Goal: Use online tool/utility: Use online tool/utility

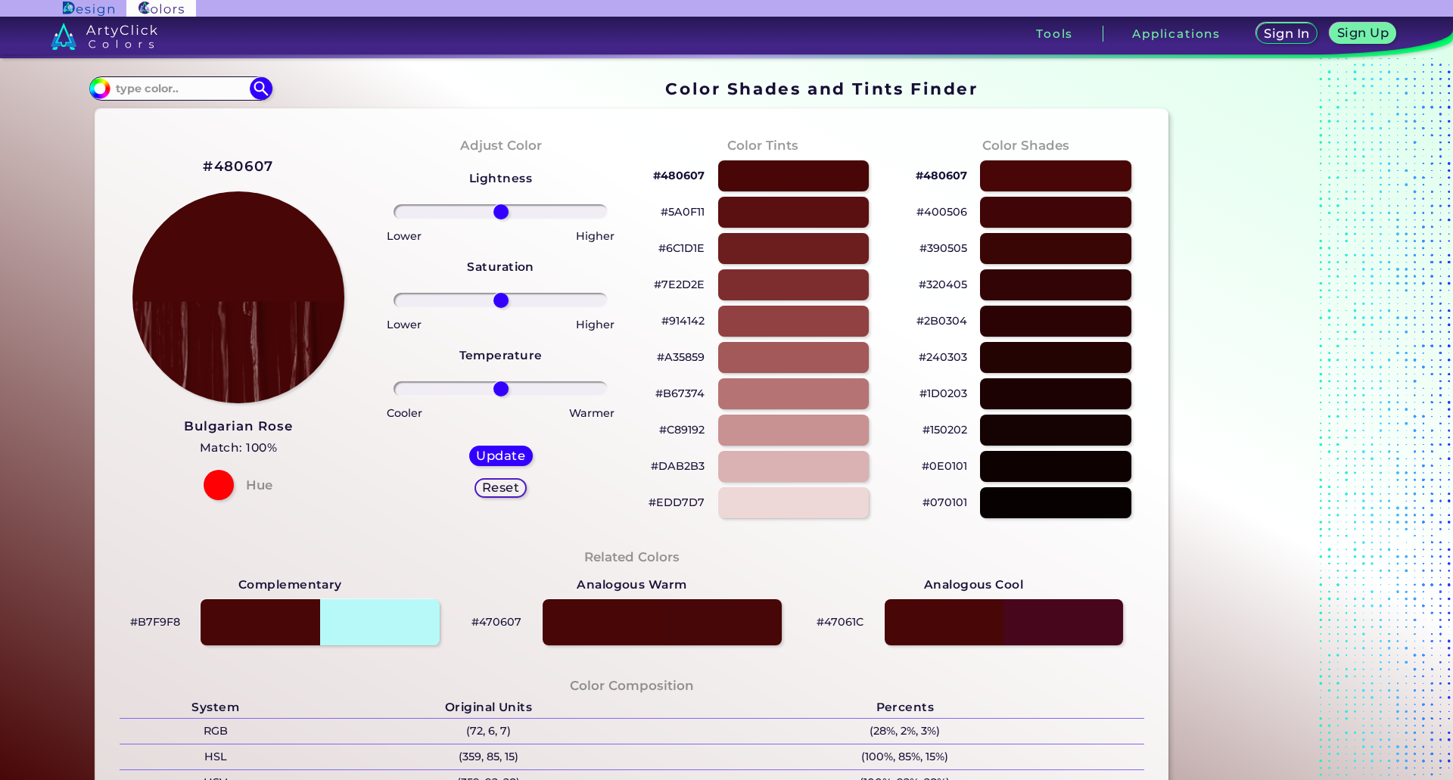
scroll to position [454, 0]
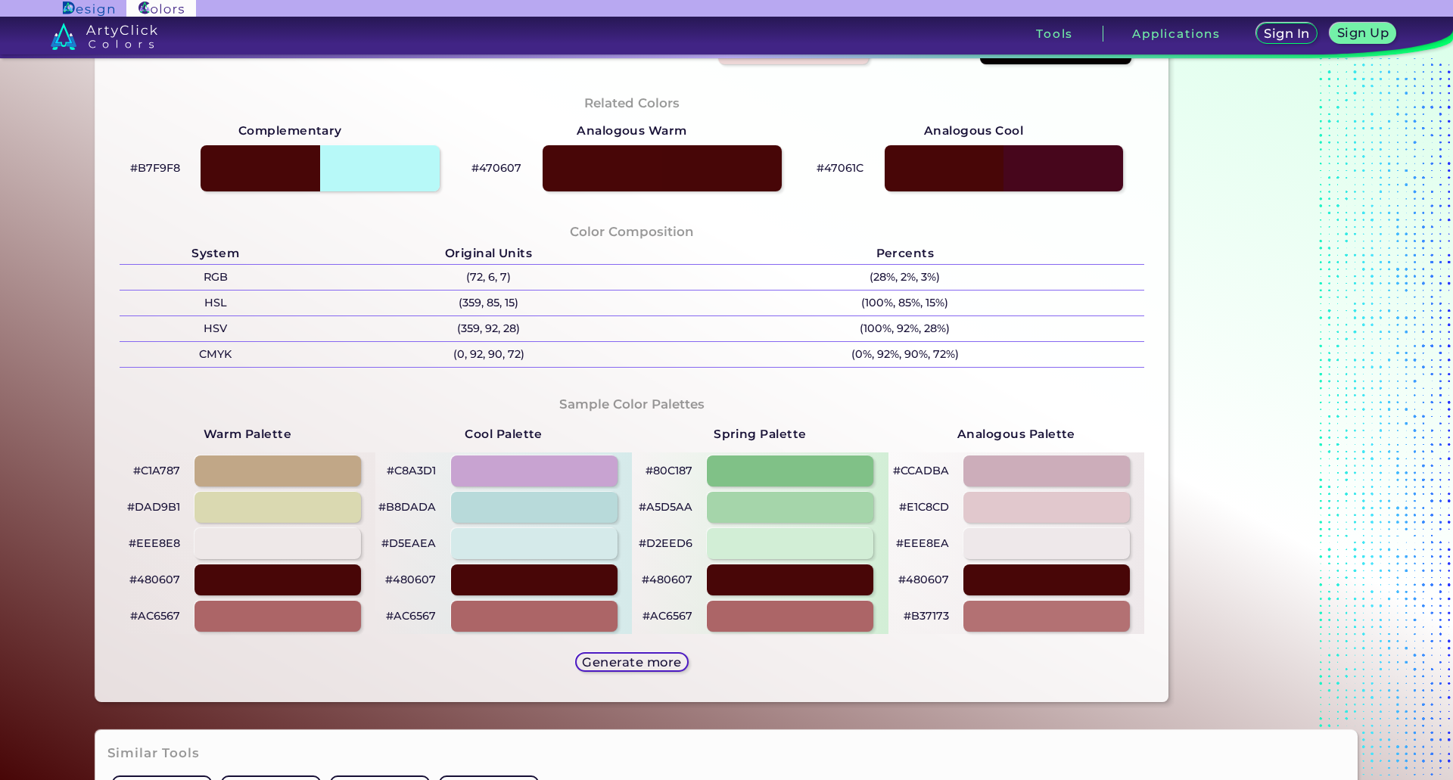
click at [674, 657] on h5 "Generate more" at bounding box center [631, 662] width 89 height 11
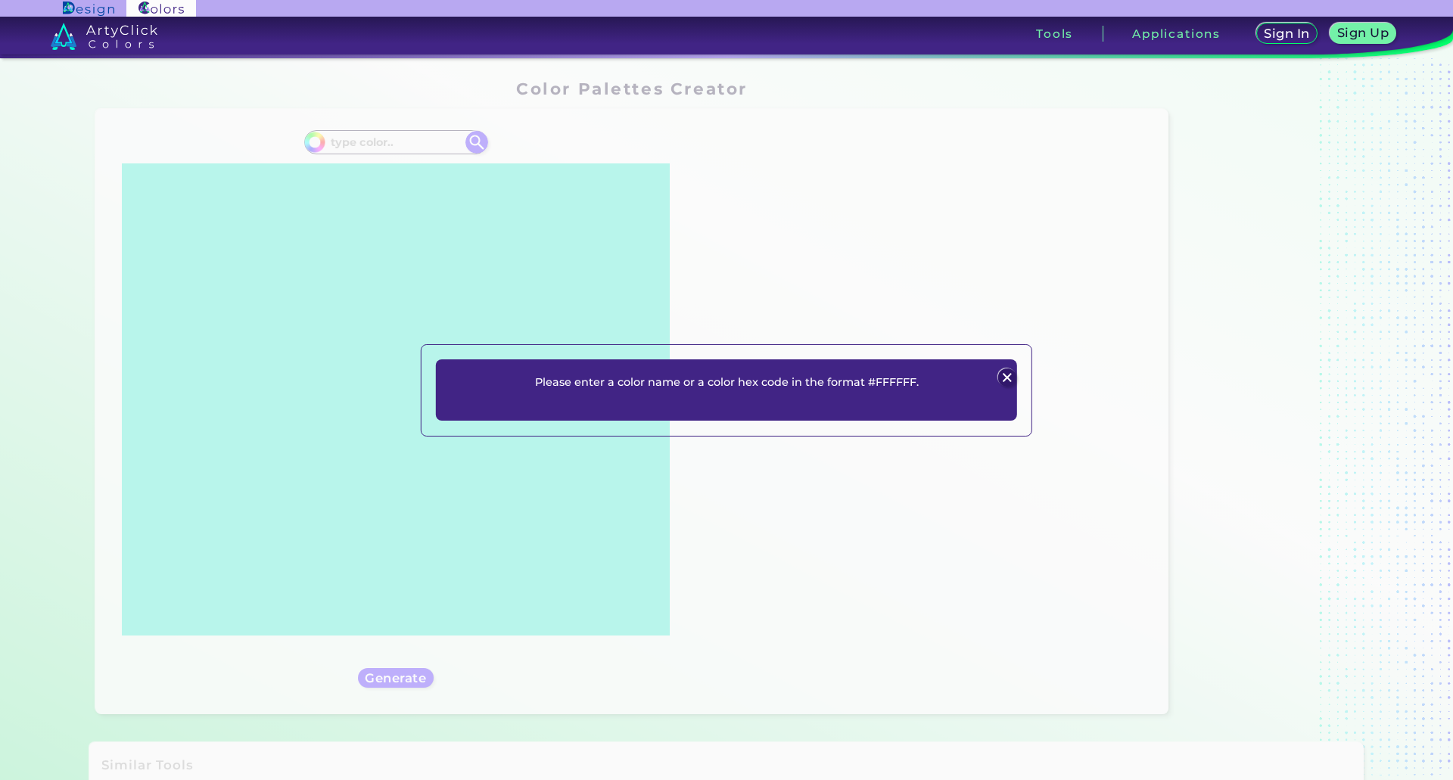
click at [995, 374] on div "Please enter a color name or a color hex code in the format #FFFFFF. Plans Sign…" at bounding box center [726, 391] width 581 height 62
click at [997, 374] on div at bounding box center [1007, 377] width 20 height 20
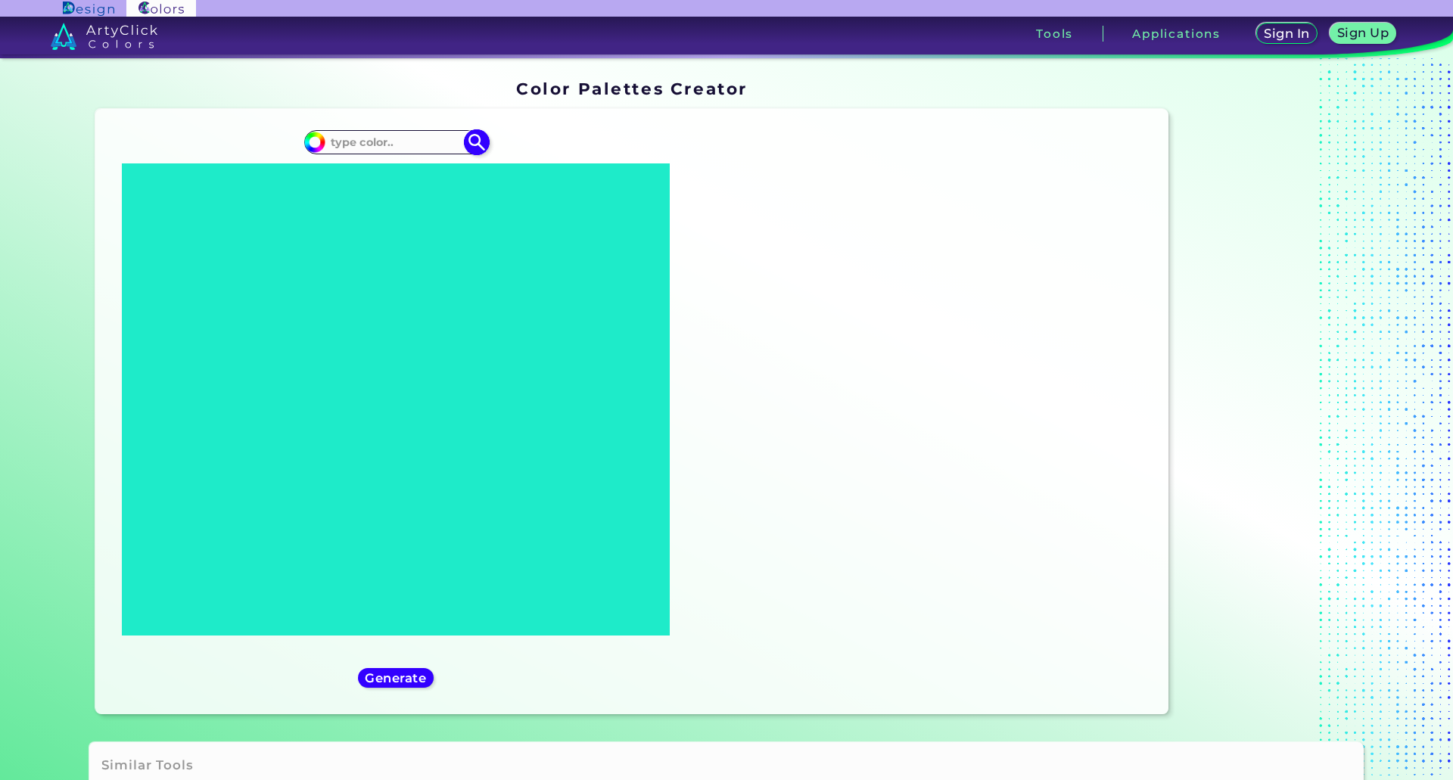
click at [414, 149] on input at bounding box center [395, 142] width 141 height 20
paste input "#480607"
type input "#480607"
click at [830, 327] on div "Oops - something went wrong. Please try again. #E8EEEE #e8eeee #1EEBC9 #1eebc9 …" at bounding box center [920, 411] width 472 height 581
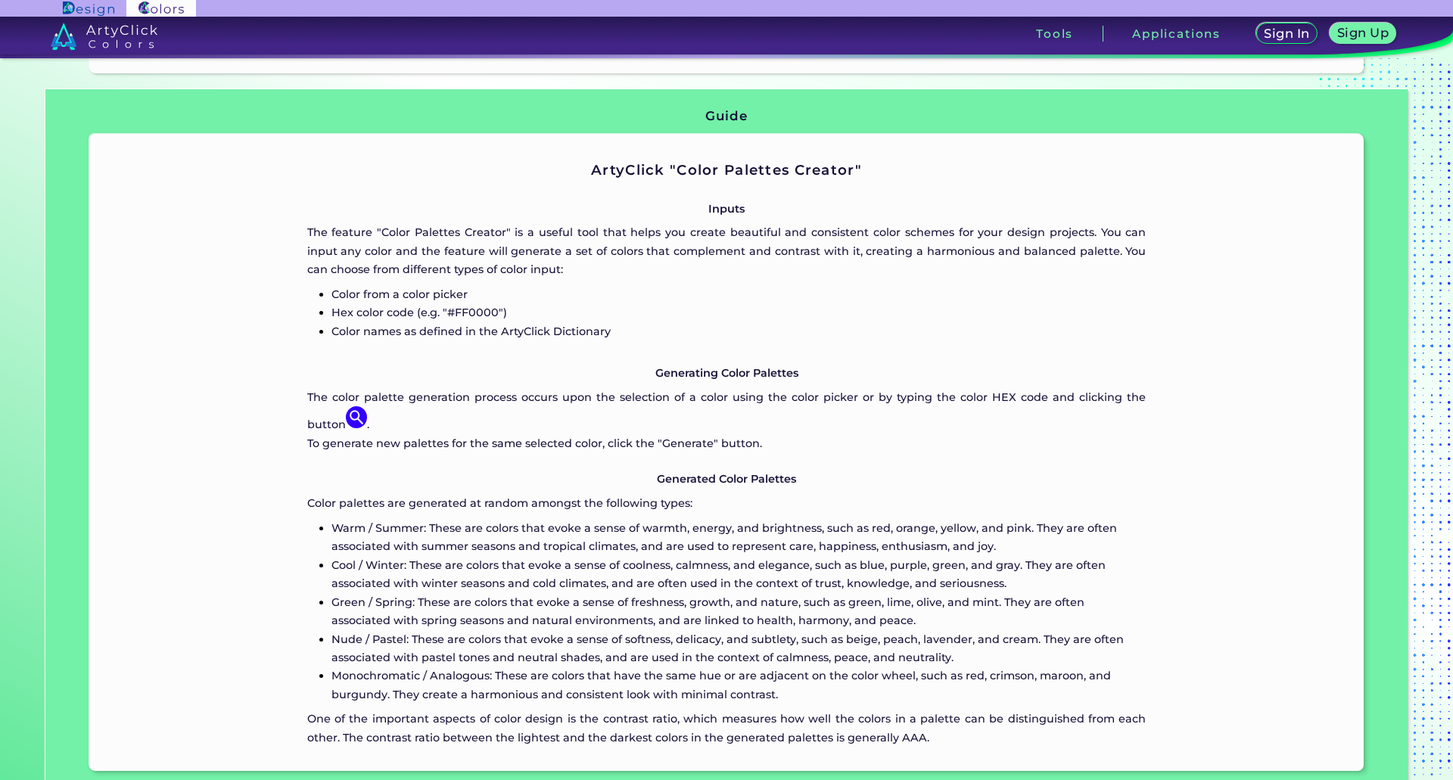
scroll to position [833, 0]
